Goal: Find specific page/section: Find specific page/section

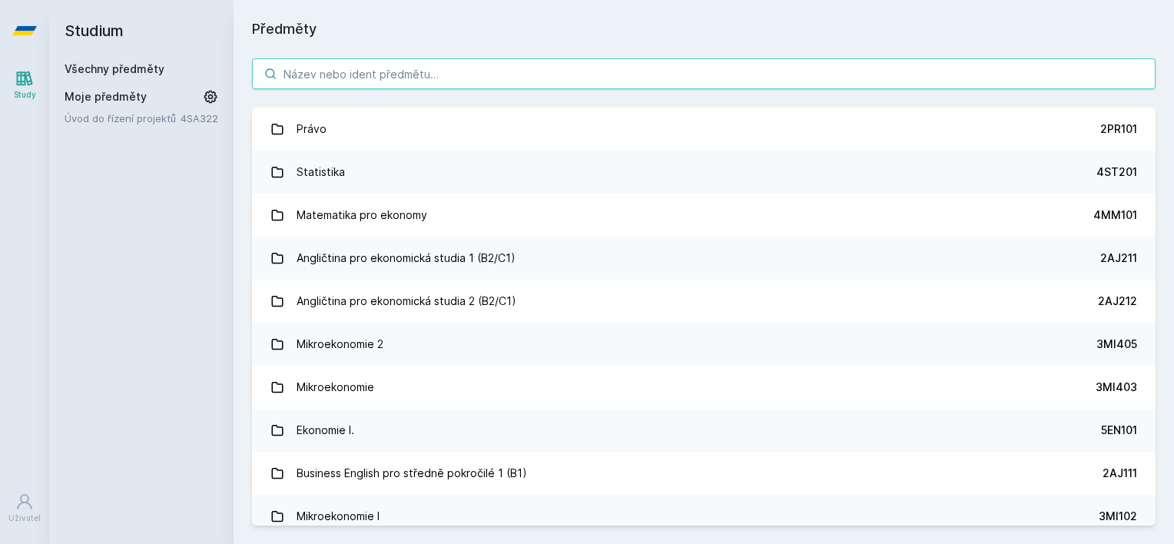
click at [517, 77] on input "search" at bounding box center [704, 73] width 904 height 31
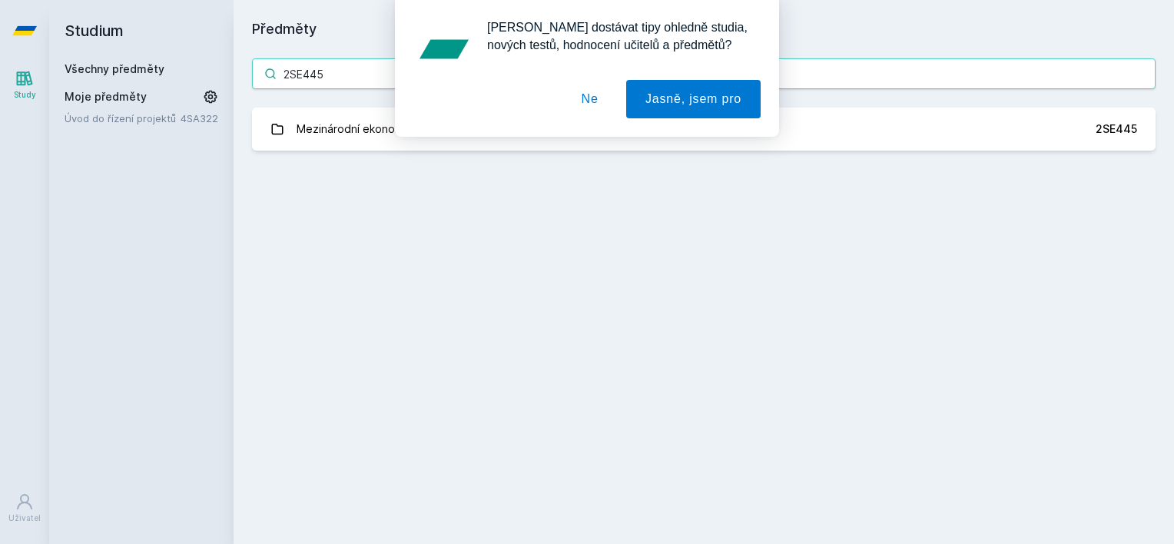
type input "2SE445"
click at [586, 102] on button "Ne" at bounding box center [589, 99] width 55 height 38
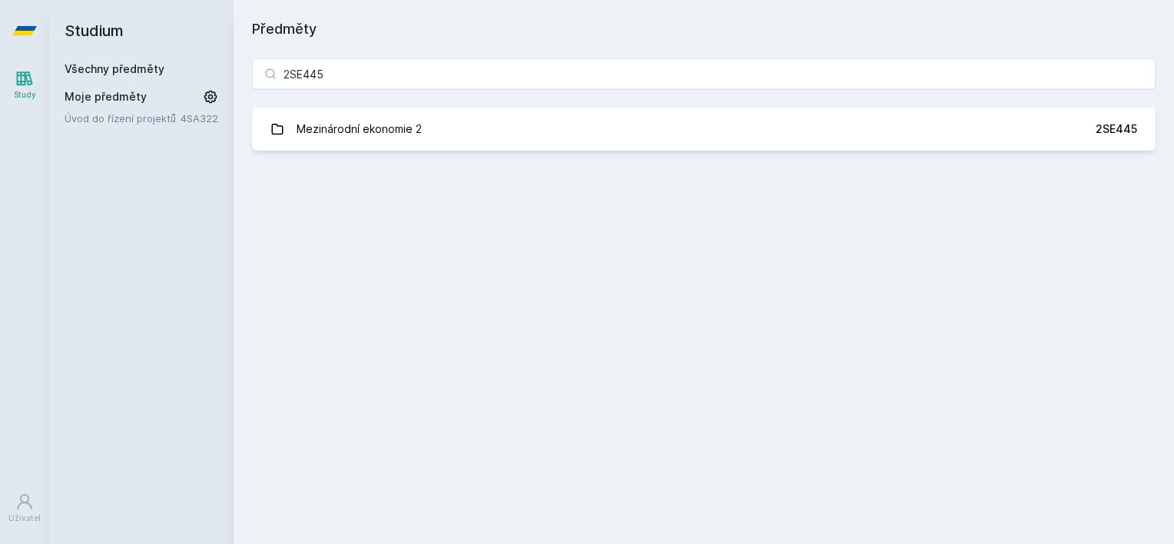
click at [565, 116] on div "[PERSON_NAME] dostávat tipy ohledně studia, nových testů, hodnocení učitelů a p…" at bounding box center [587, 68] width 1174 height 137
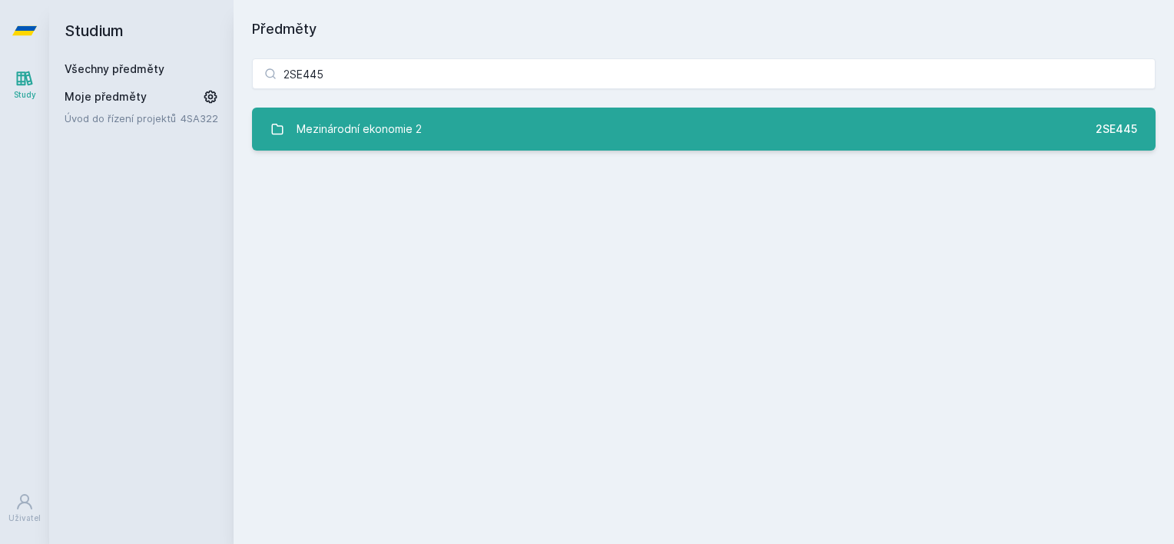
click at [390, 117] on div "Mezinárodní ekonomie 2" at bounding box center [359, 129] width 125 height 31
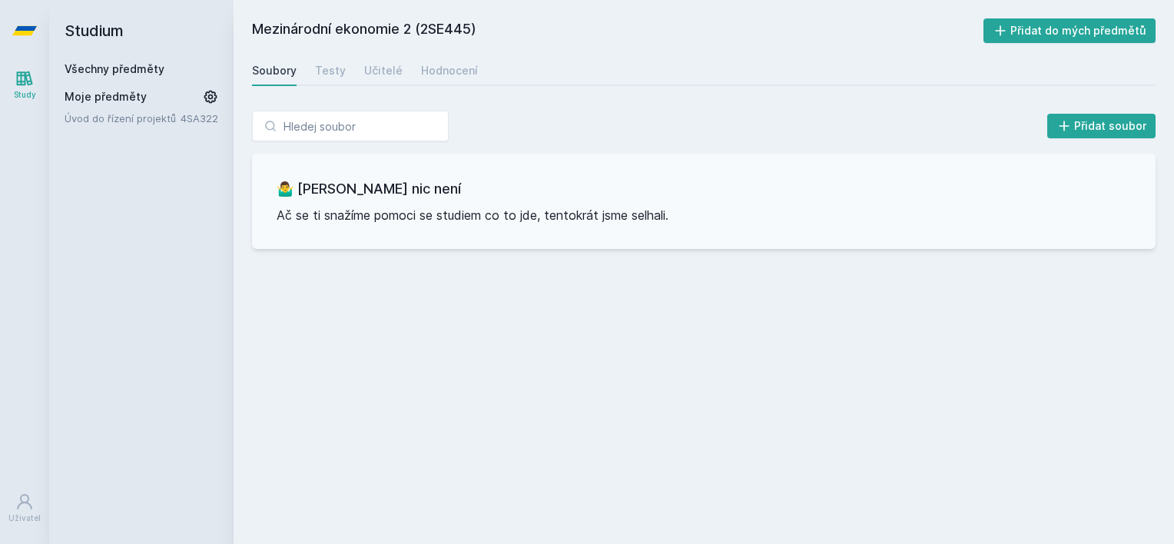
click at [400, 68] on div "Soubory Testy Učitelé Hodnocení" at bounding box center [704, 70] width 904 height 31
click at [385, 68] on div "Učitelé" at bounding box center [383, 70] width 38 height 15
click at [423, 83] on link "Hodnocení" at bounding box center [449, 70] width 57 height 31
